Goal: Information Seeking & Learning: Learn about a topic

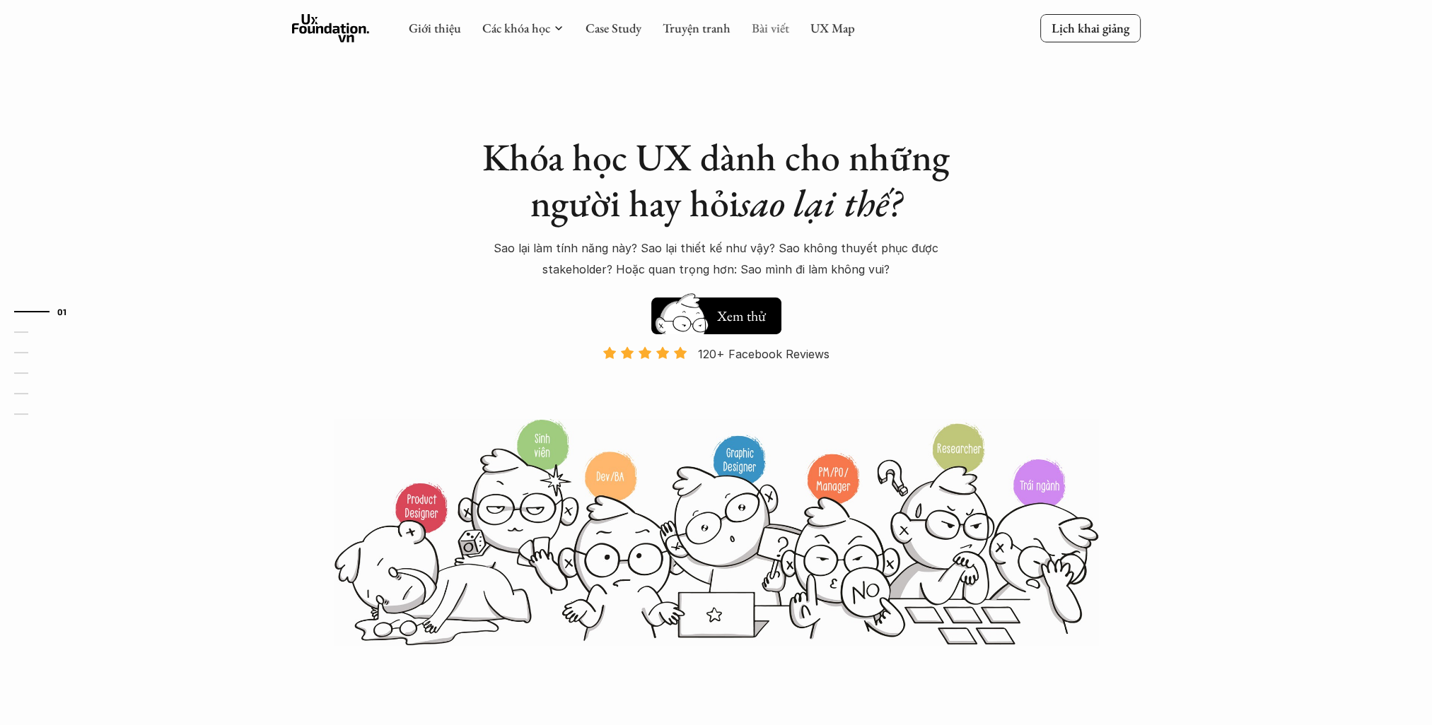
click at [761, 33] on link "Bài viết" at bounding box center [770, 28] width 37 height 16
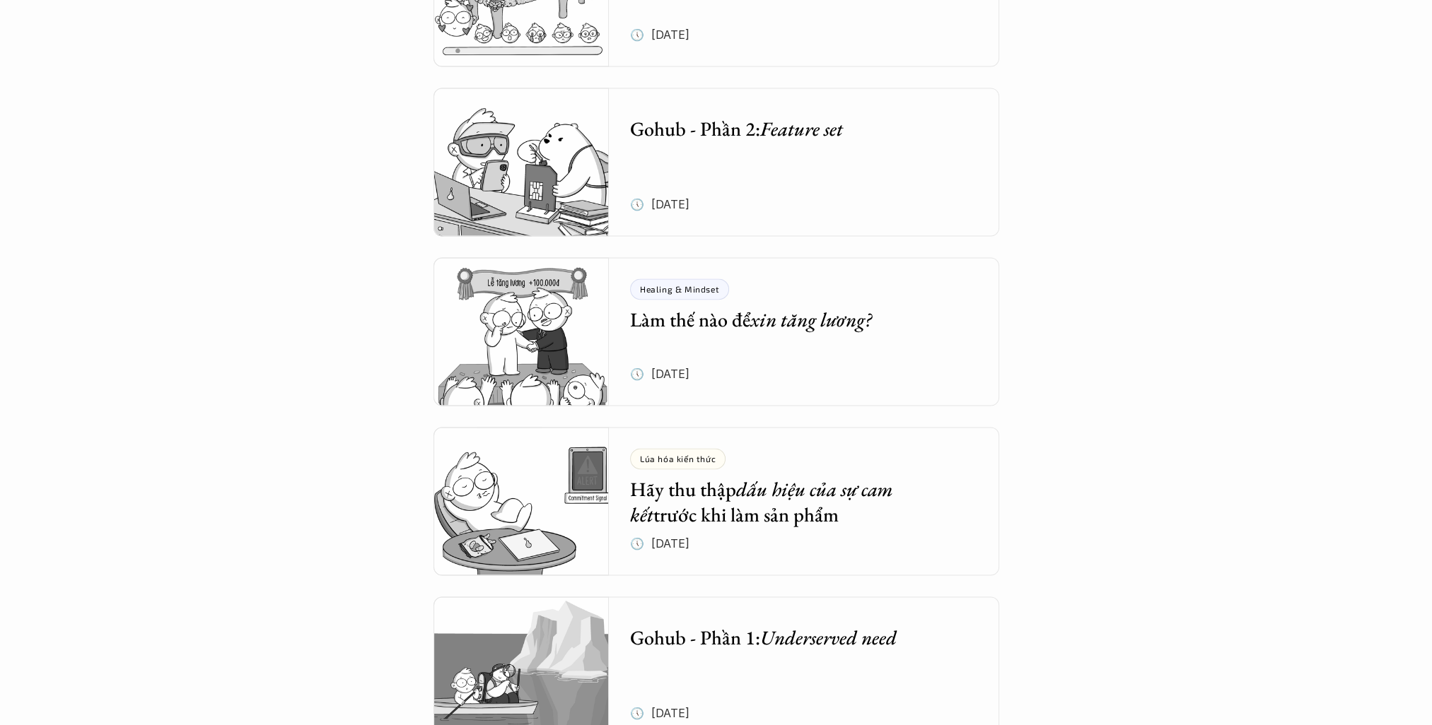
scroll to position [2546, 0]
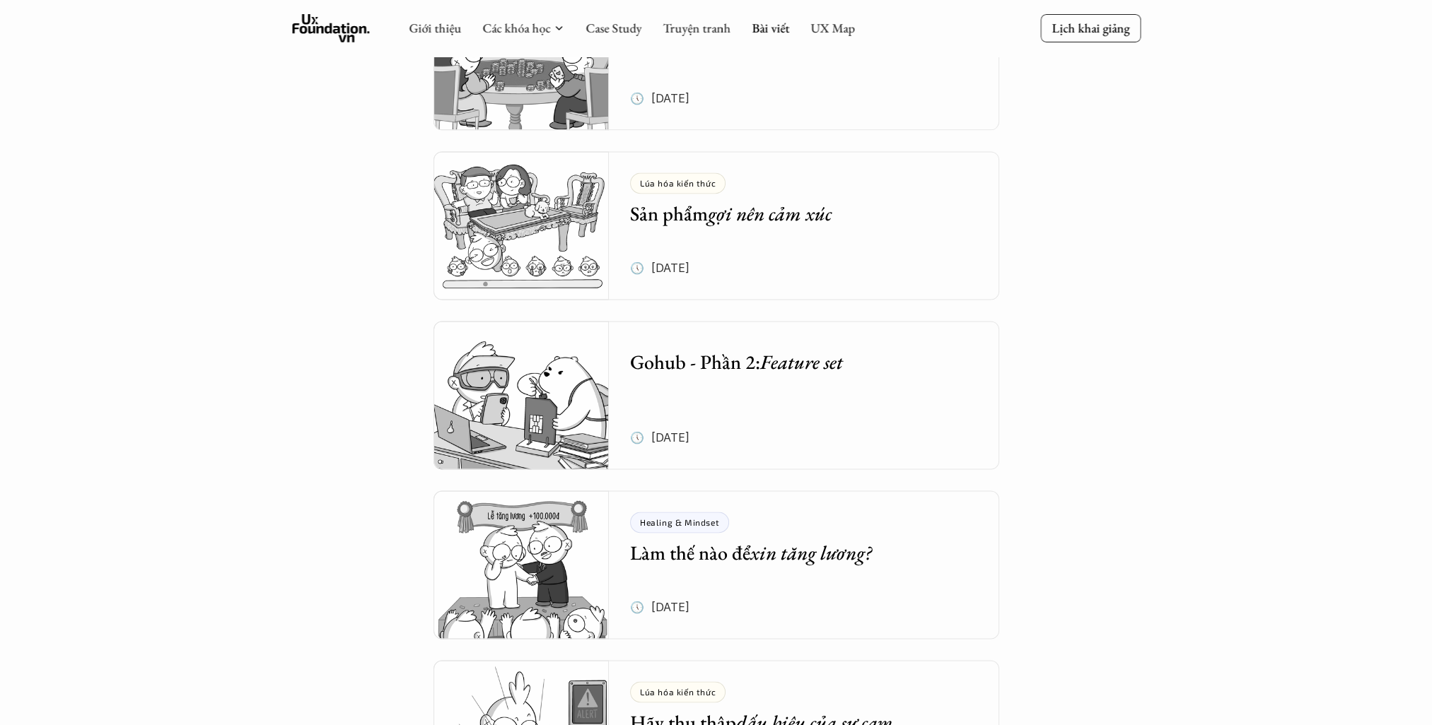
click at [861, 231] on div "Lúa hóa kiến thức Sản phẩm gợi nên cảm xúc 🕔 [DATE]" at bounding box center [814, 225] width 369 height 148
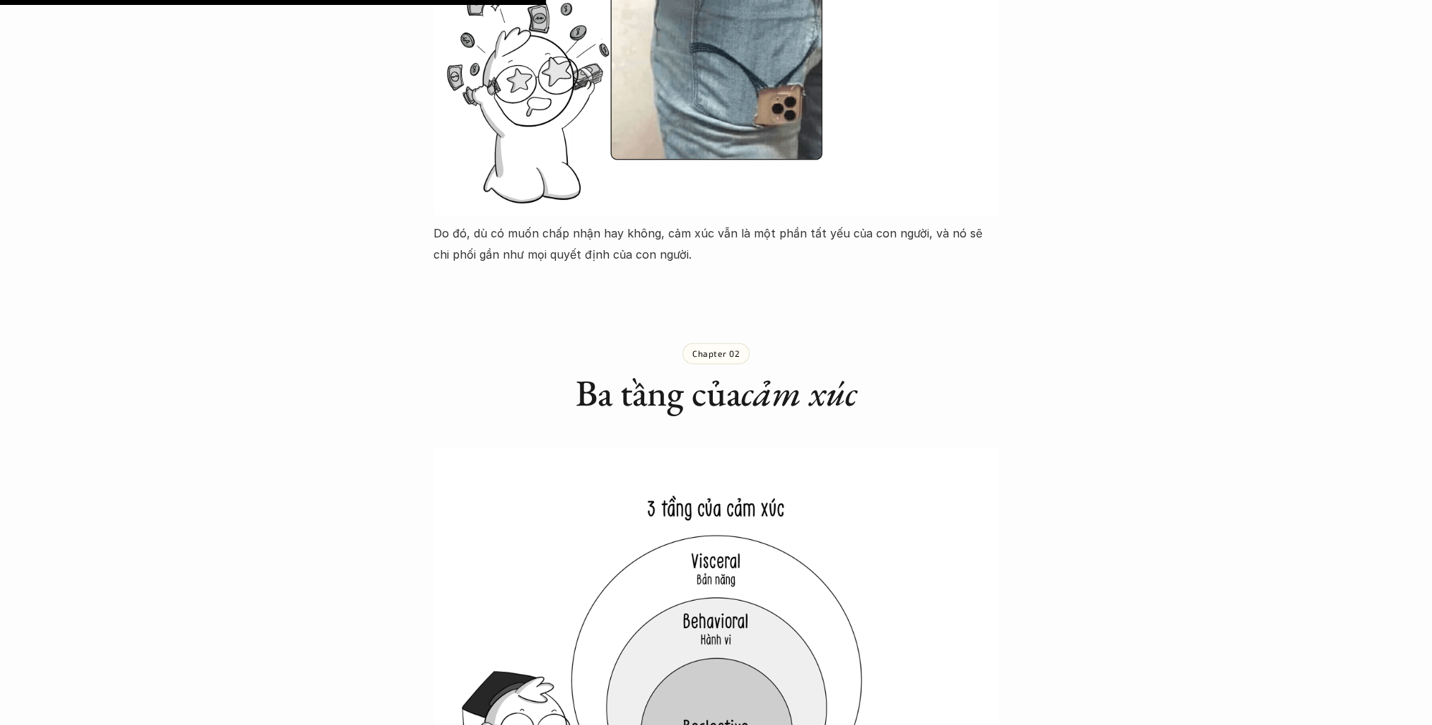
scroll to position [3040, 0]
